Goal: Task Accomplishment & Management: Use online tool/utility

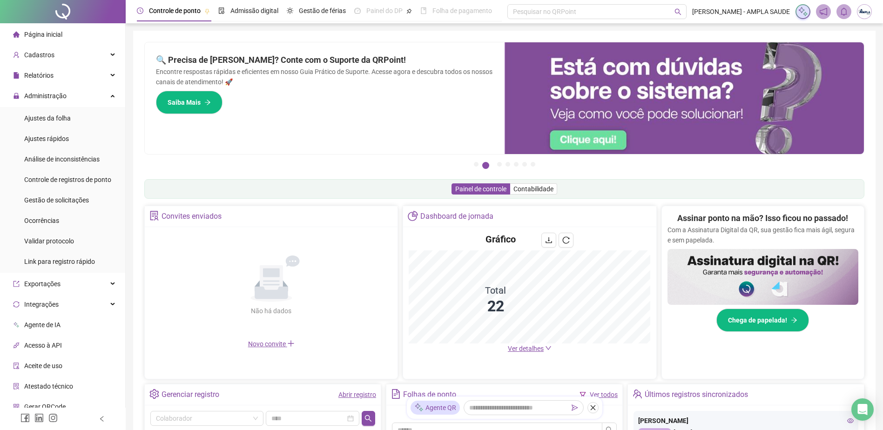
scroll to position [140, 0]
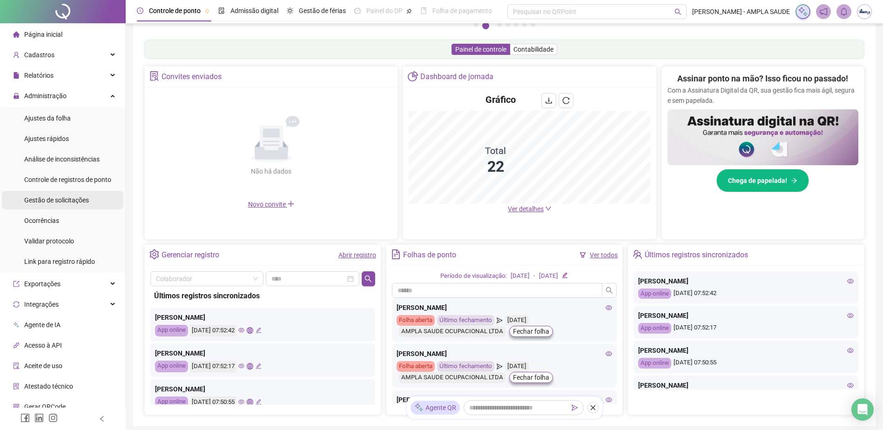
click at [76, 201] on span "Gestão de solicitações" at bounding box center [56, 199] width 65 height 7
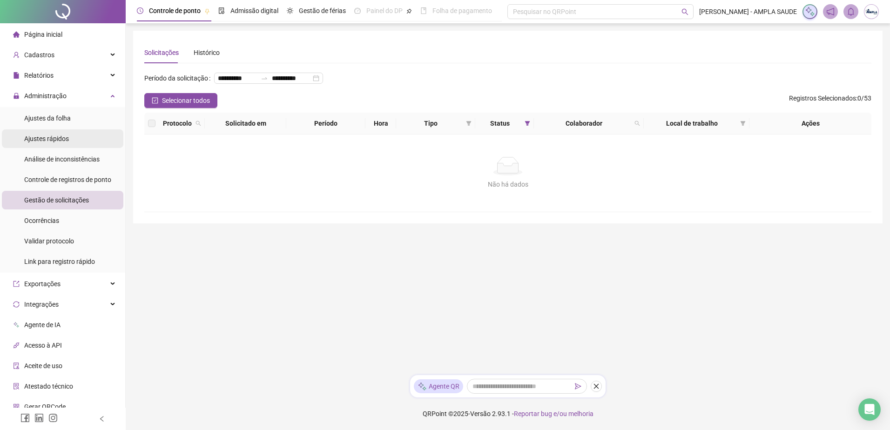
drag, startPoint x: 77, startPoint y: 141, endPoint x: 84, endPoint y: 143, distance: 7.4
click at [78, 141] on li "Ajustes rápidos" at bounding box center [62, 138] width 121 height 19
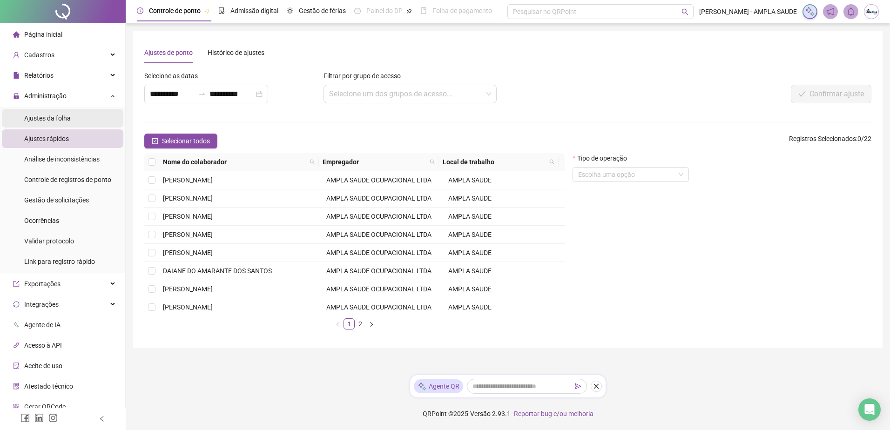
click at [88, 115] on li "Ajustes da folha" at bounding box center [62, 118] width 121 height 19
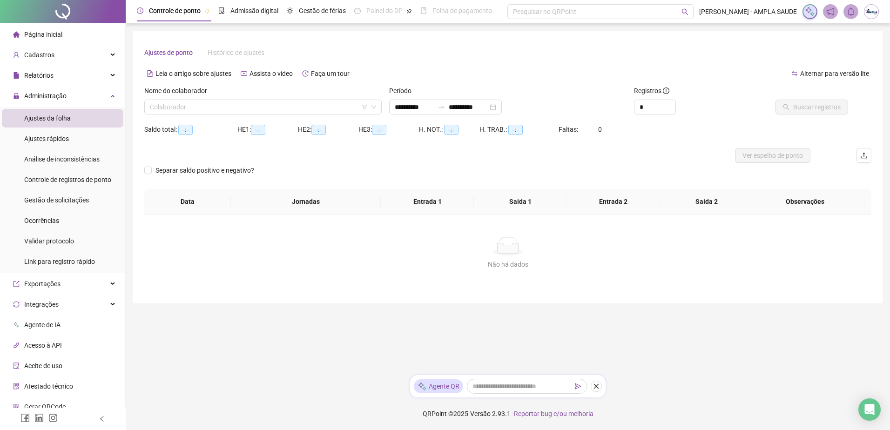
type input "**********"
drag, startPoint x: 742, startPoint y: 282, endPoint x: 623, endPoint y: 275, distance: 119.7
click at [742, 286] on div "Não há dados Não há dados" at bounding box center [507, 252] width 727 height 77
click at [75, 205] on div "Gestão de solicitações" at bounding box center [56, 200] width 65 height 19
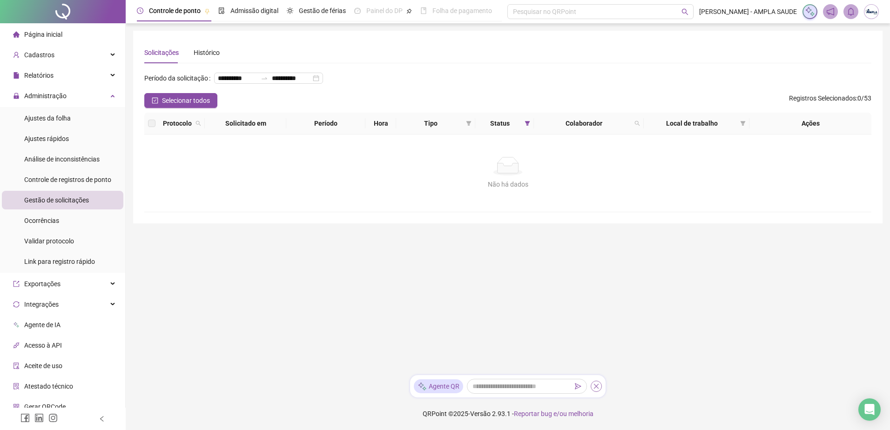
click at [599, 387] on icon "close" at bounding box center [596, 386] width 7 height 7
